Goal: Information Seeking & Learning: Learn about a topic

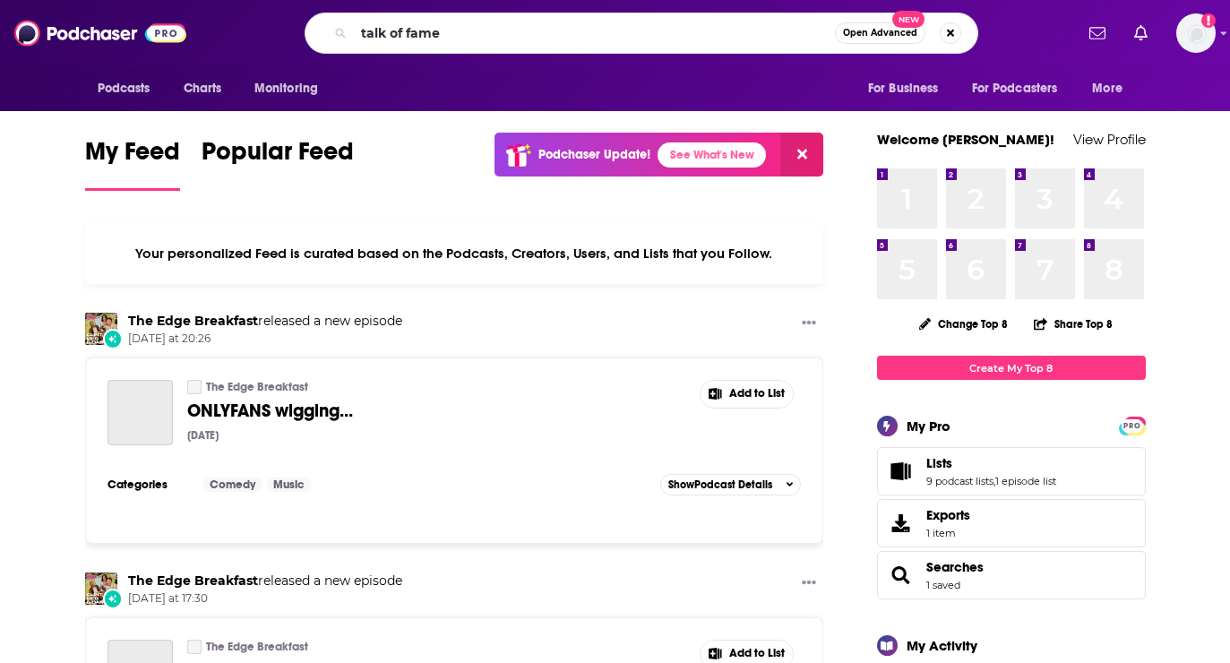
type input "talk of fame"
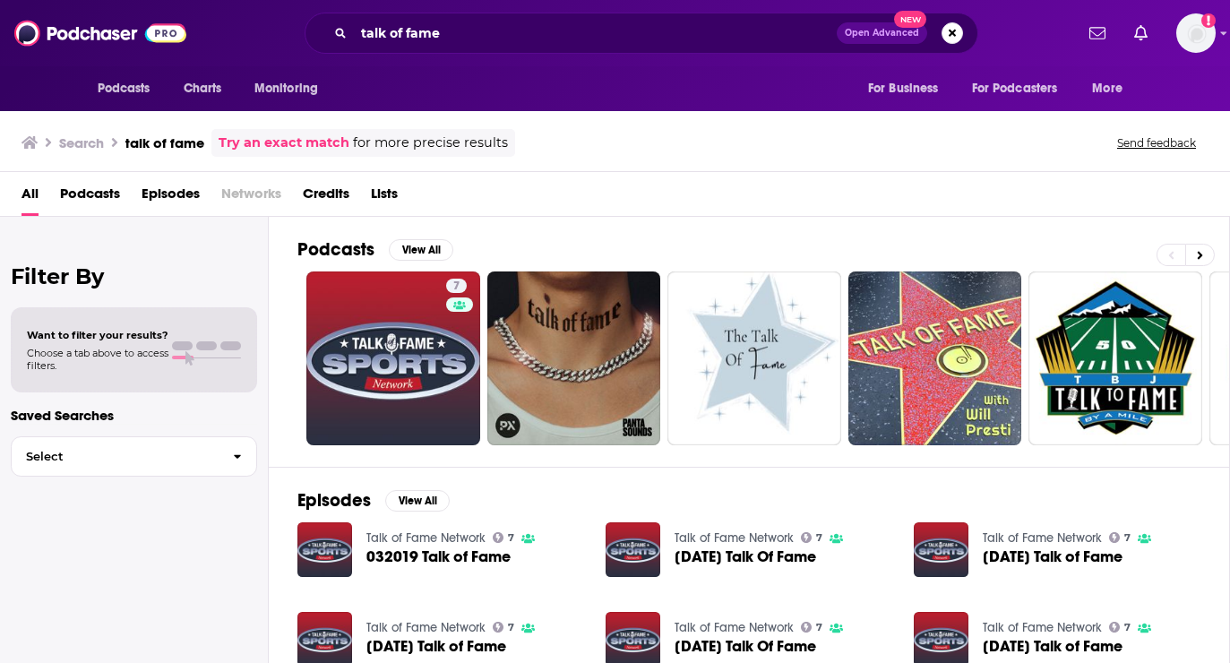
click at [101, 199] on span "Podcasts" at bounding box center [90, 197] width 60 height 37
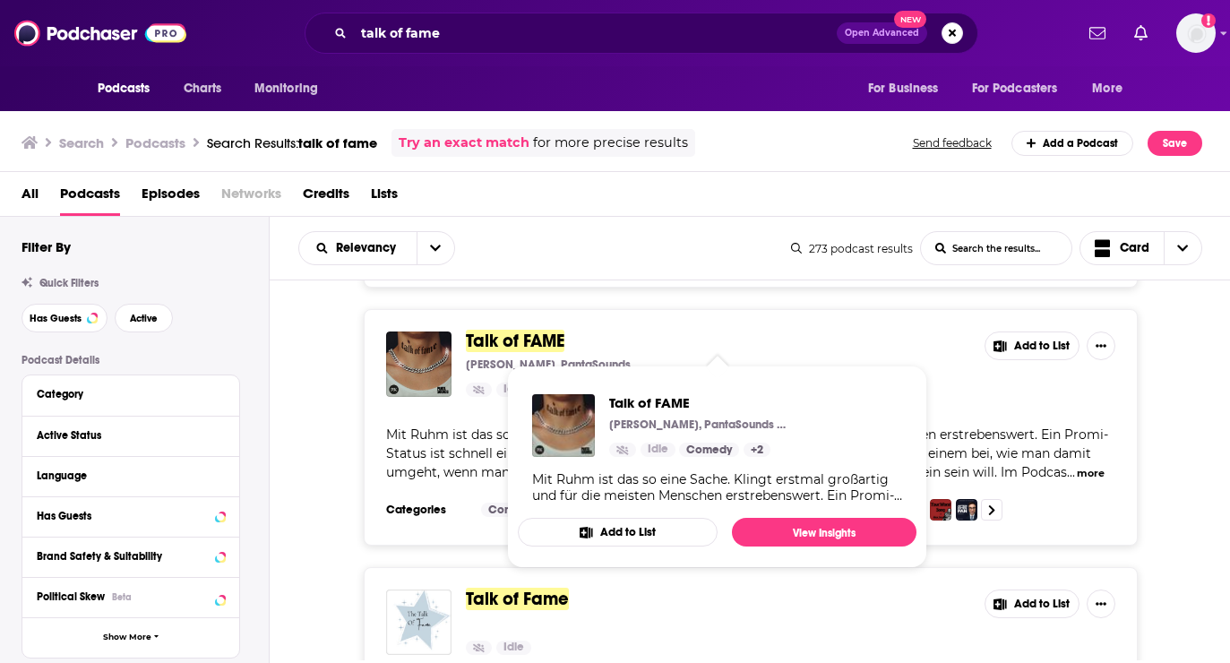
scroll to position [270, 0]
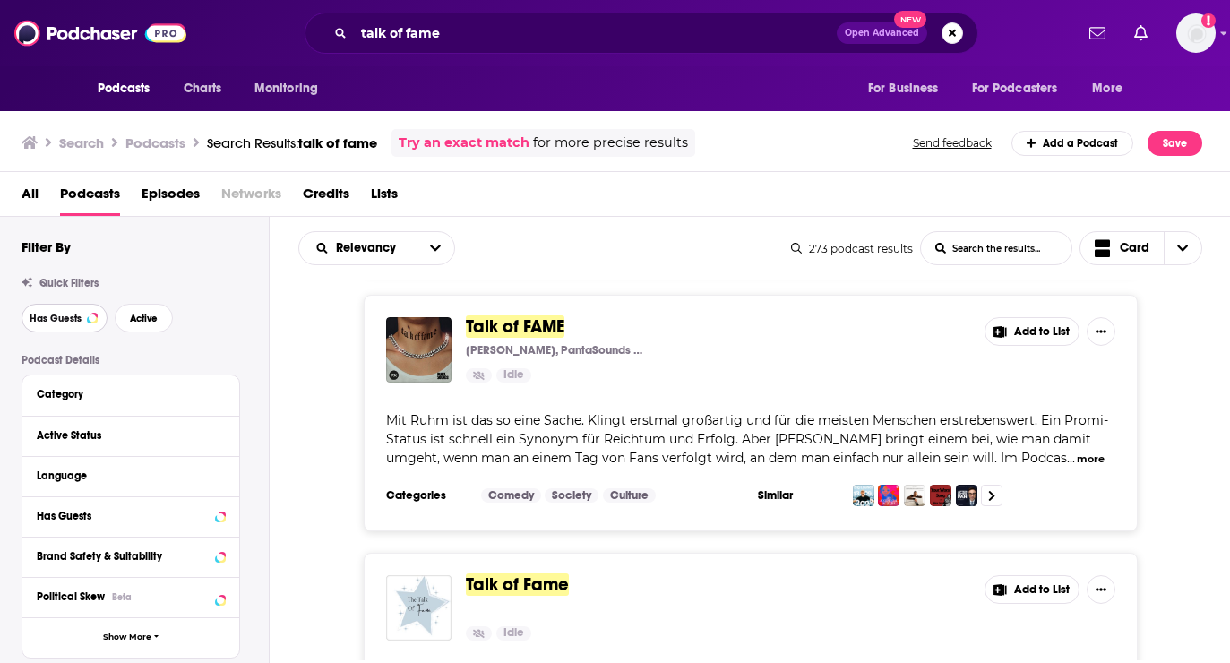
click at [57, 315] on span "Has Guests" at bounding box center [56, 318] width 52 height 10
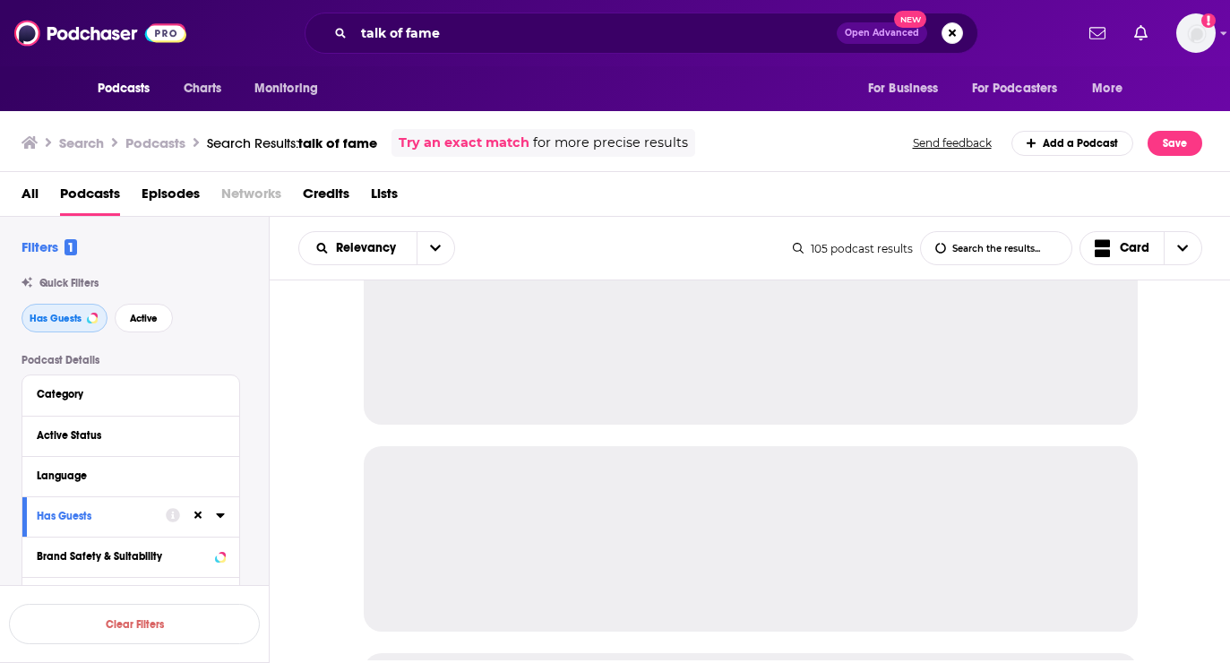
click at [57, 315] on span "Has Guests" at bounding box center [56, 318] width 52 height 10
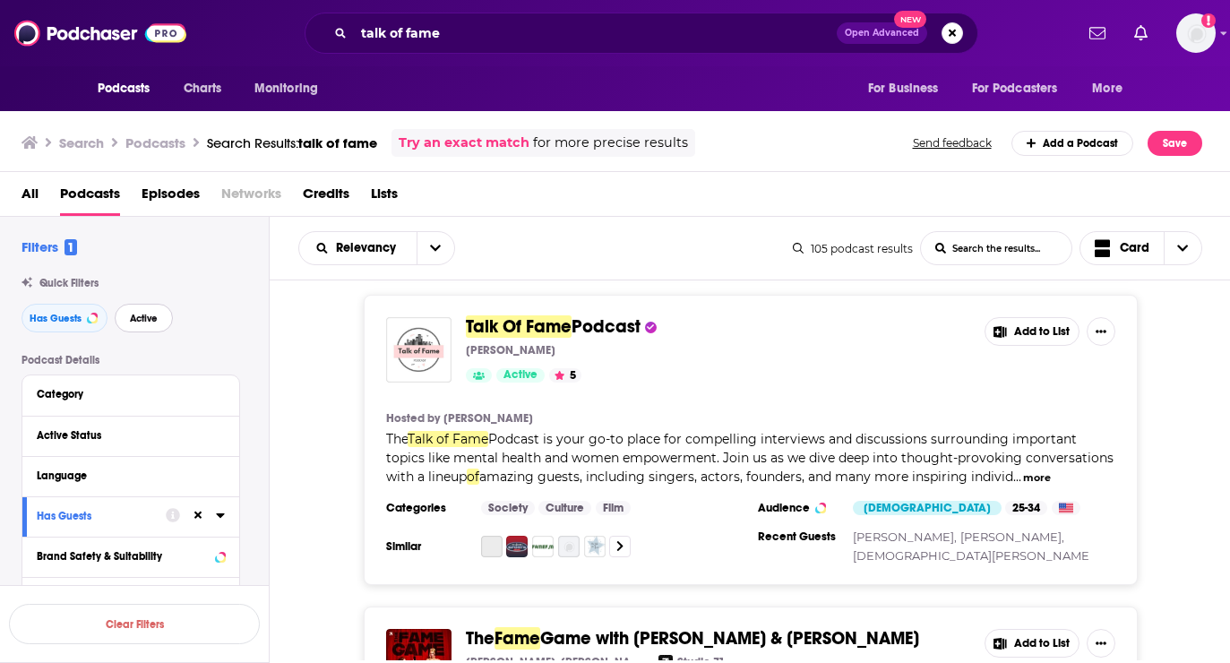
click at [155, 310] on button "Active" at bounding box center [144, 318] width 58 height 29
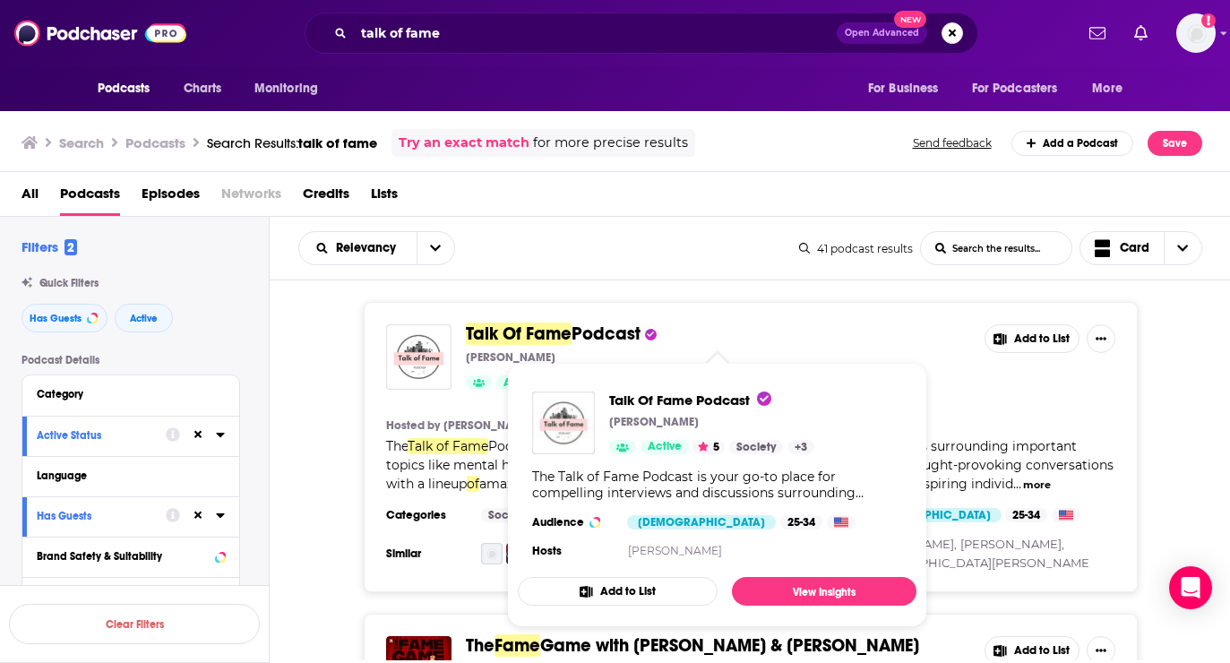
click at [526, 336] on span "Talk Of Fame" at bounding box center [519, 333] width 106 height 22
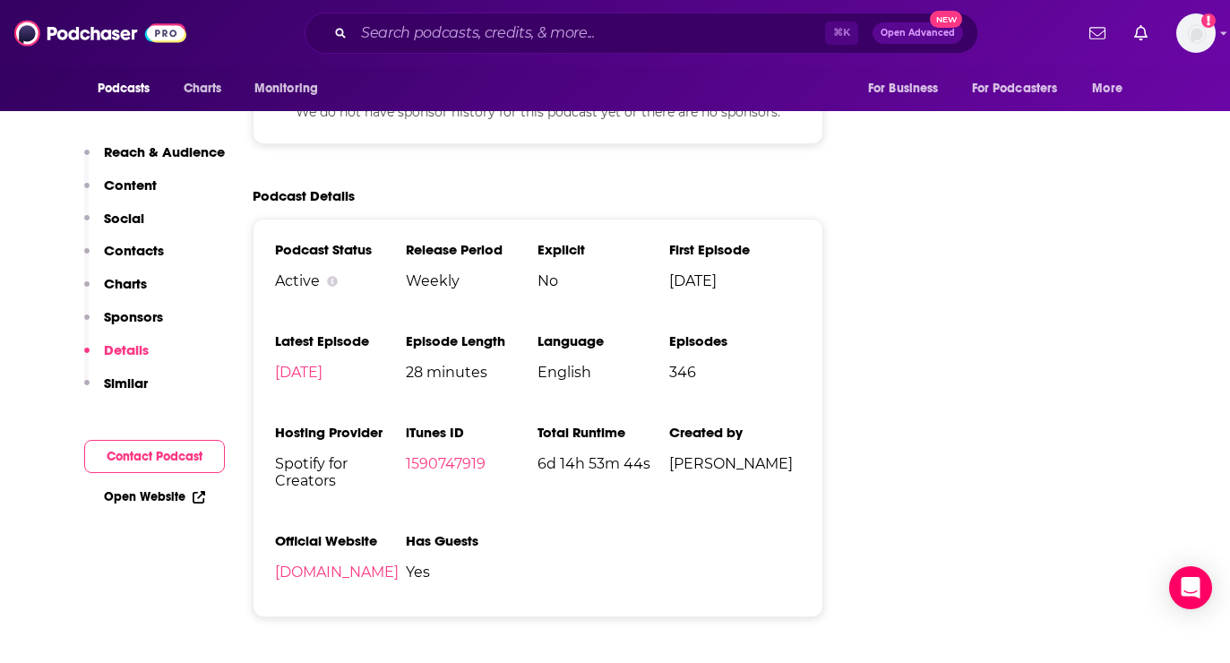
scroll to position [1938, 0]
